Goal: Task Accomplishment & Management: Manage account settings

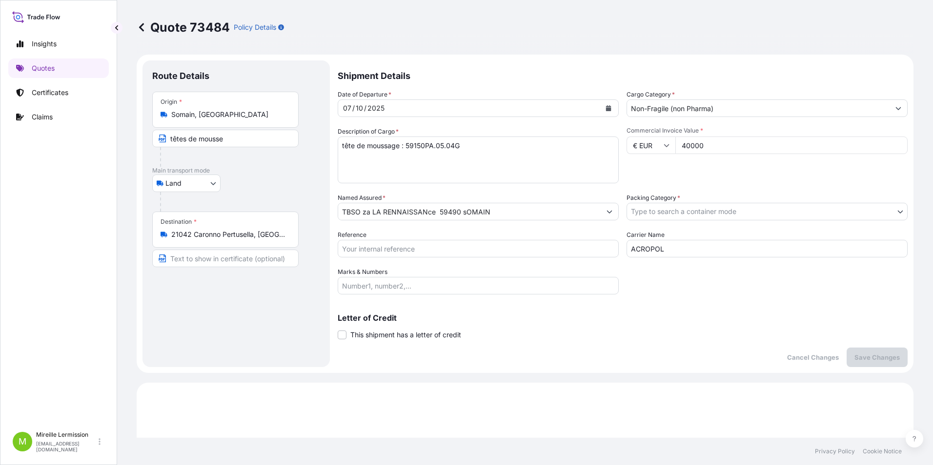
select select "Land"
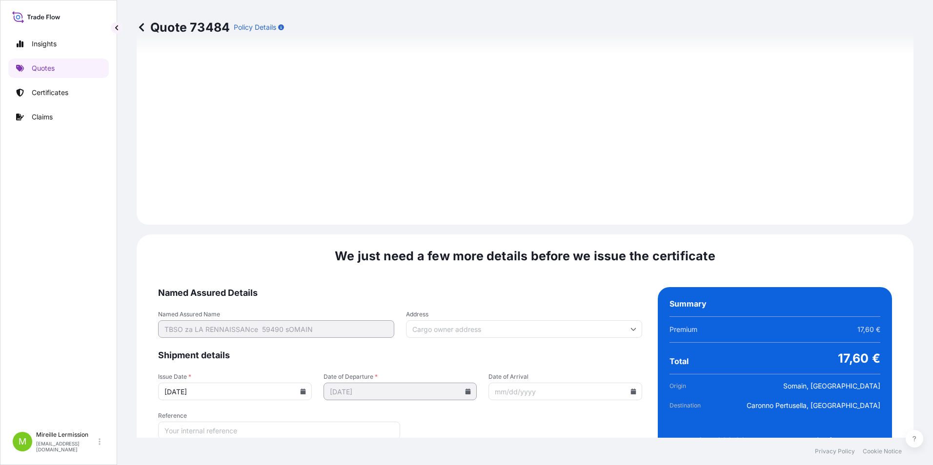
scroll to position [1003, 0]
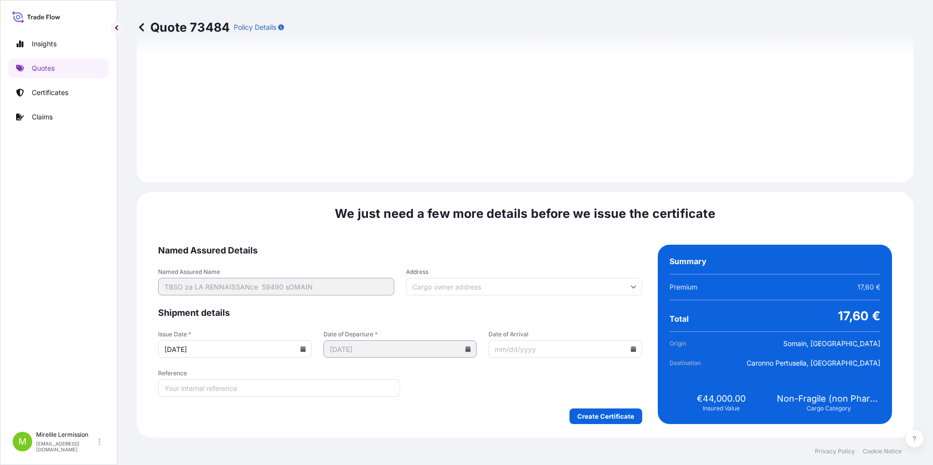
click at [239, 351] on input "[DATE]" at bounding box center [235, 350] width 154 height 18
drag, startPoint x: 234, startPoint y: 354, endPoint x: 125, endPoint y: 340, distance: 110.2
click at [129, 342] on div "Quote 73484 Policy Details Route Details Place of loading Road / Inland Road / …" at bounding box center [525, 219] width 816 height 438
type input "[DATE]"
click at [532, 356] on input "Date of Arrival" at bounding box center [565, 350] width 154 height 18
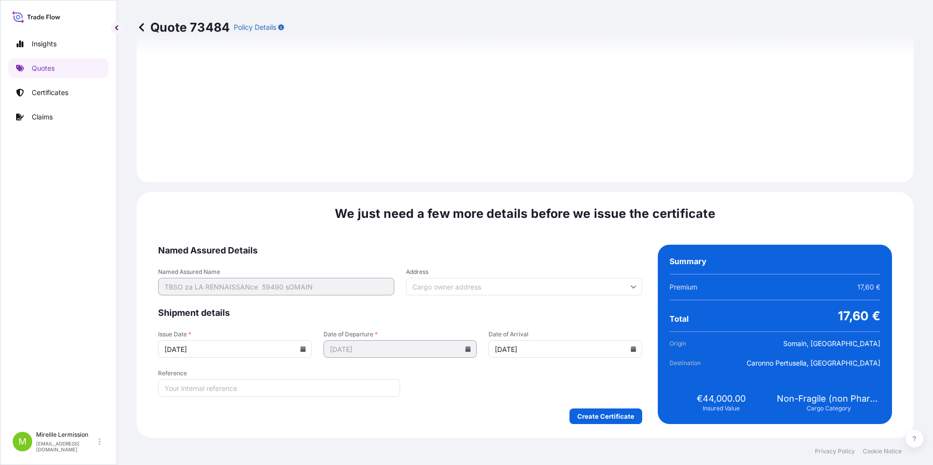
type input "[DATE]"
click at [434, 410] on div "Create Certificate" at bounding box center [400, 417] width 484 height 16
click at [252, 393] on input "Reference" at bounding box center [279, 389] width 242 height 18
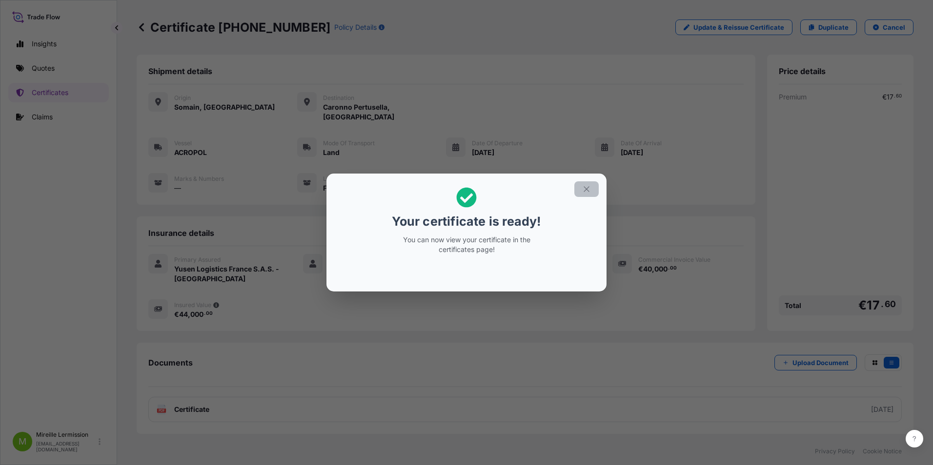
click at [583, 190] on icon "button" at bounding box center [586, 189] width 9 height 9
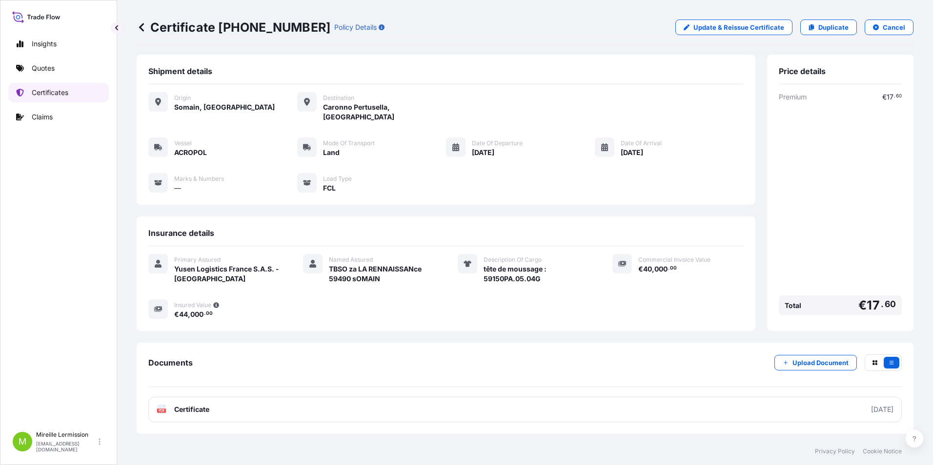
click at [55, 89] on p "Certificates" at bounding box center [50, 93] width 37 height 10
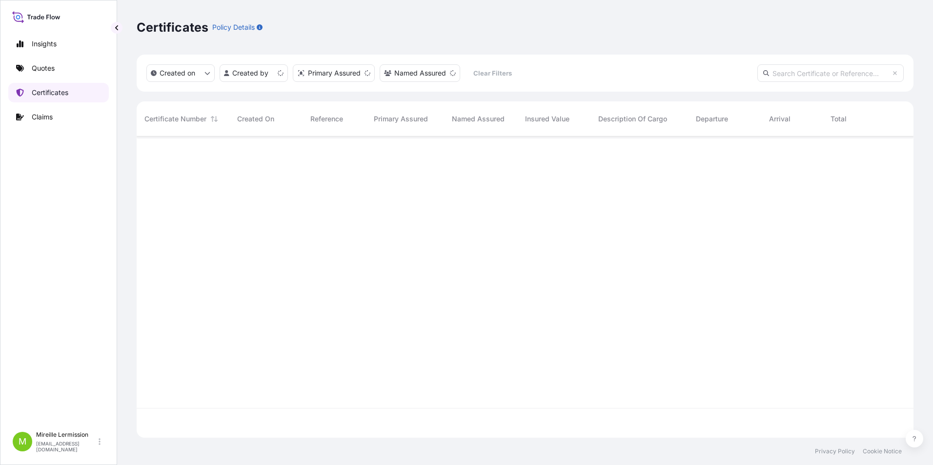
scroll to position [300, 769]
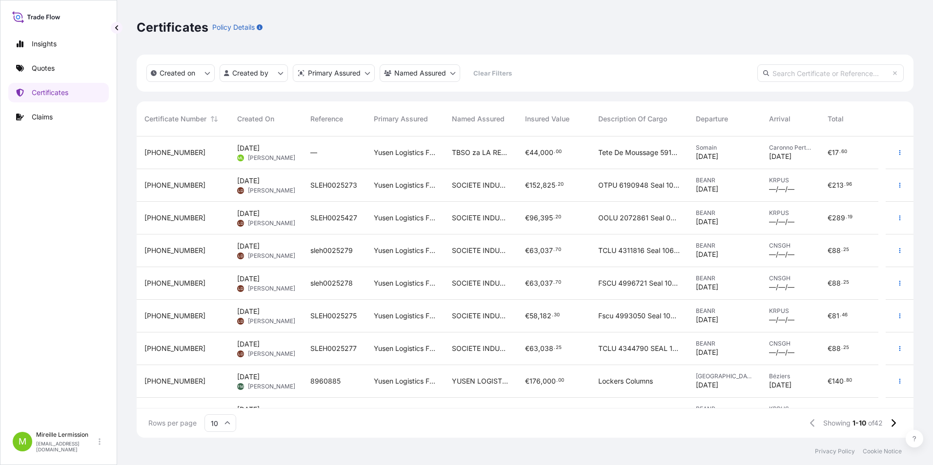
click at [165, 155] on span "[PHONE_NUMBER]" at bounding box center [174, 153] width 61 height 10
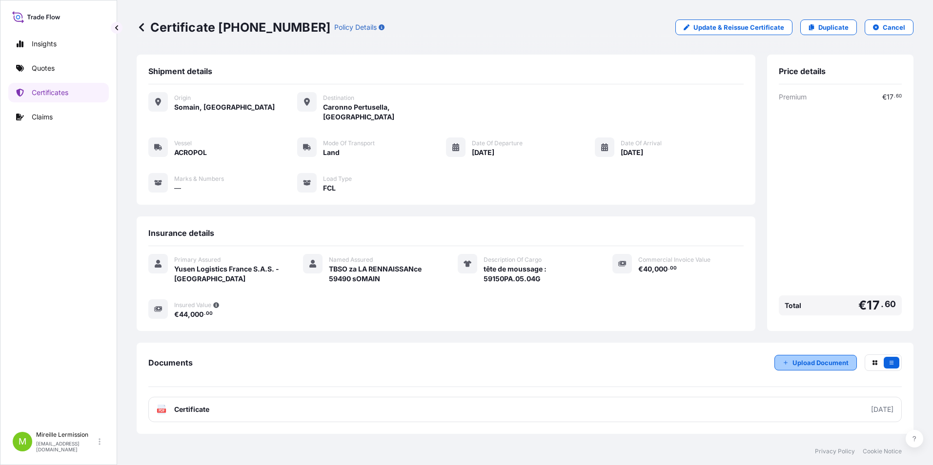
click at [808, 359] on button "Upload Document" at bounding box center [815, 363] width 82 height 16
click at [797, 358] on p "Upload Document" at bounding box center [820, 363] width 56 height 10
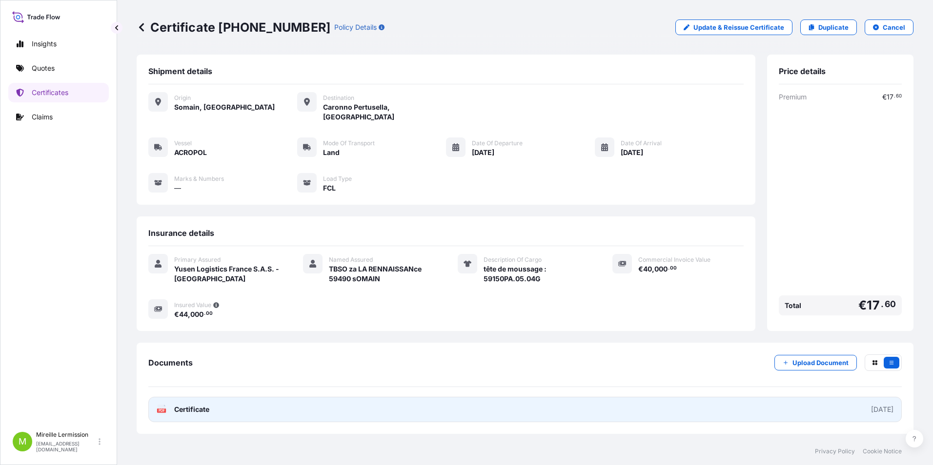
click at [190, 405] on span "Certificate" at bounding box center [191, 410] width 35 height 10
